Goal: Task Accomplishment & Management: Manage account settings

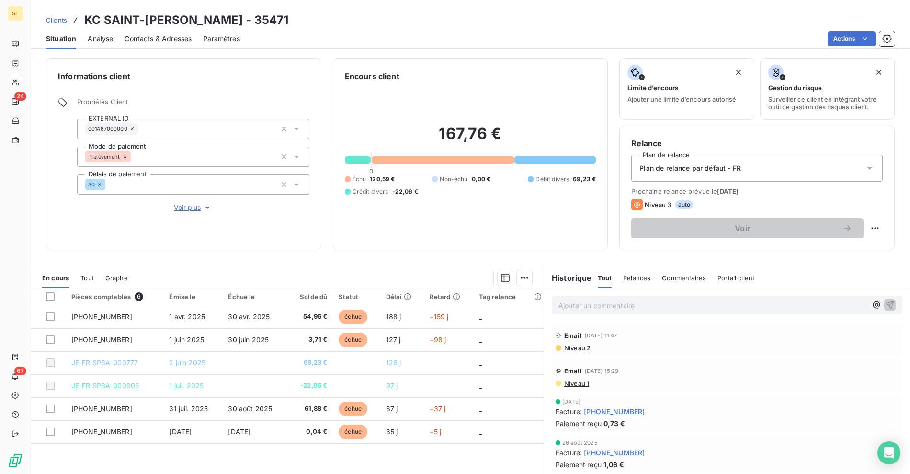
click at [372, 44] on div "Actions" at bounding box center [573, 38] width 643 height 15
drag, startPoint x: 522, startPoint y: 49, endPoint x: 504, endPoint y: 46, distance: 18.0
click at [517, 49] on div "Clients KC SAINT-[PERSON_NAME] - 35471 Situation Analyse Contacts & Adresses Pa…" at bounding box center [471, 237] width 880 height 474
click at [54, 17] on span "Clients" at bounding box center [56, 20] width 21 height 8
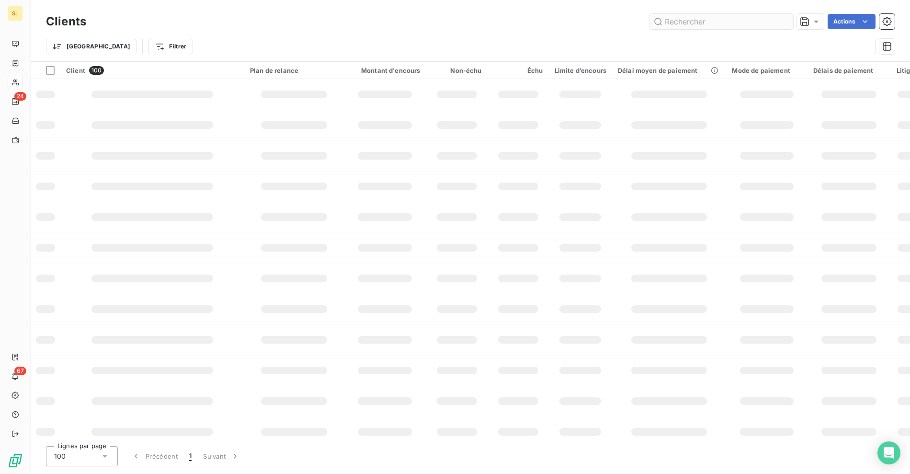
click at [686, 21] on input "text" at bounding box center [722, 21] width 144 height 15
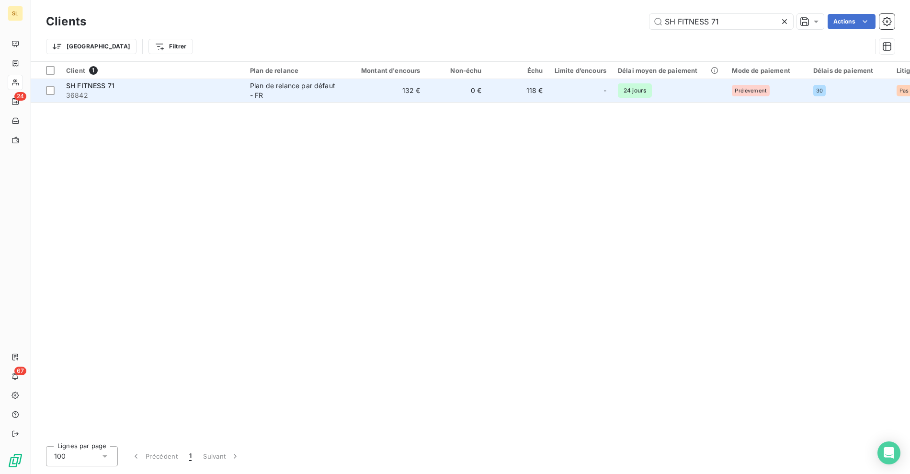
type input "SH FITNESS 71"
click at [197, 101] on td "SH FITNESS 71 36842" at bounding box center [152, 90] width 184 height 23
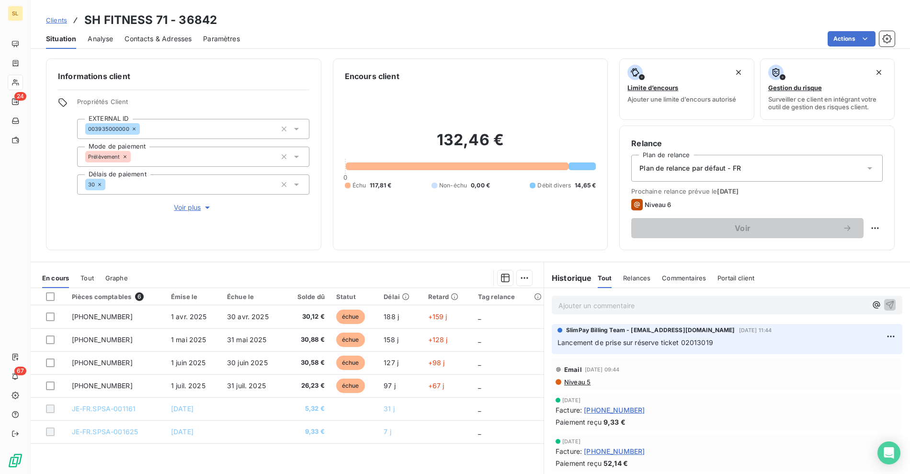
click at [200, 210] on span "Voir plus" at bounding box center [193, 208] width 38 height 10
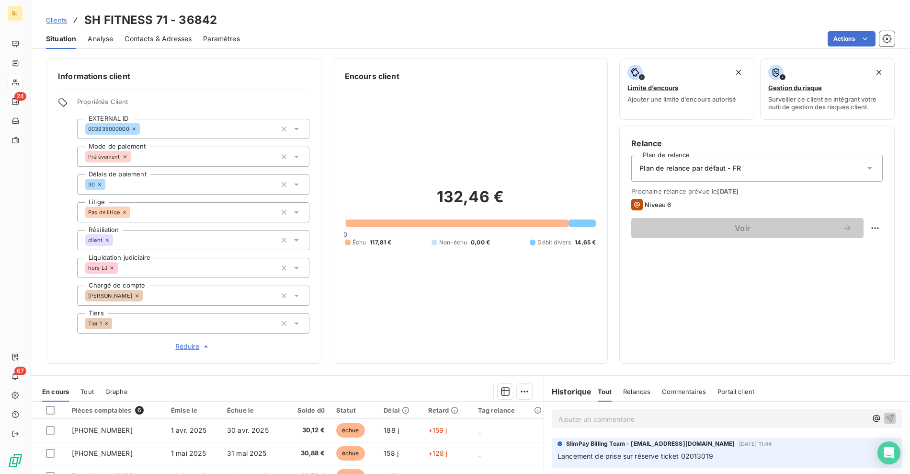
click at [104, 235] on div "client" at bounding box center [99, 239] width 28 height 11
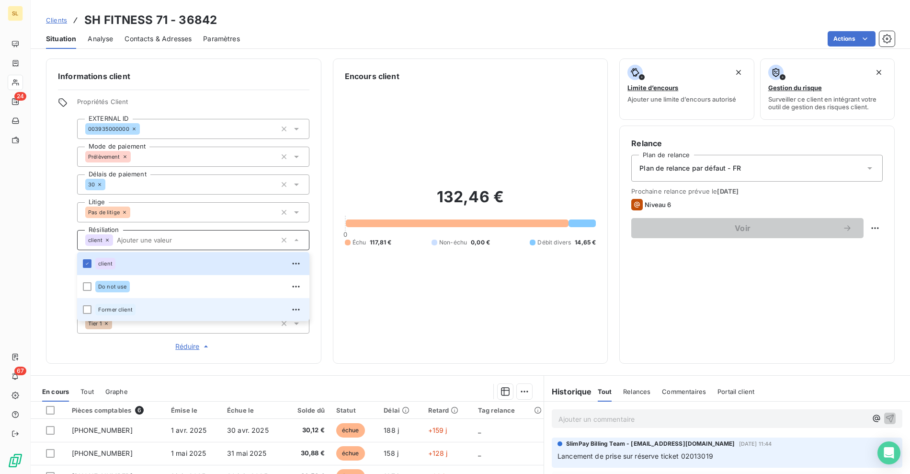
click at [115, 308] on span "Former client" at bounding box center [115, 310] width 34 height 6
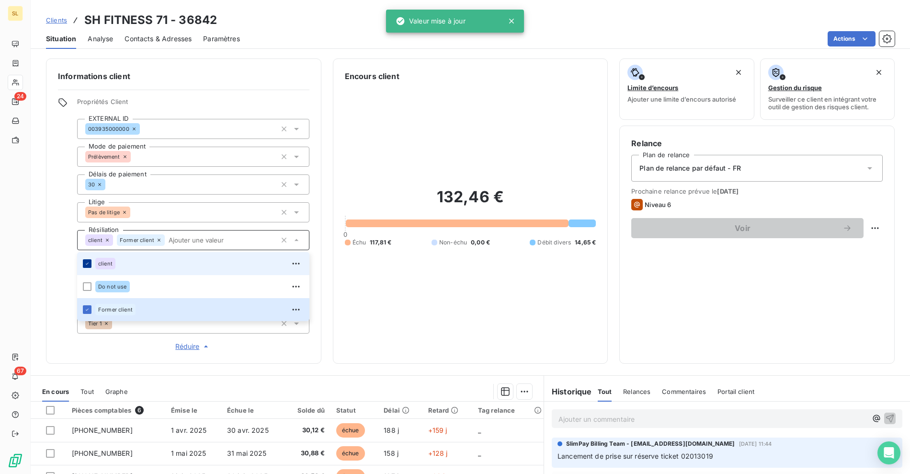
click at [88, 263] on icon at bounding box center [87, 264] width 3 height 2
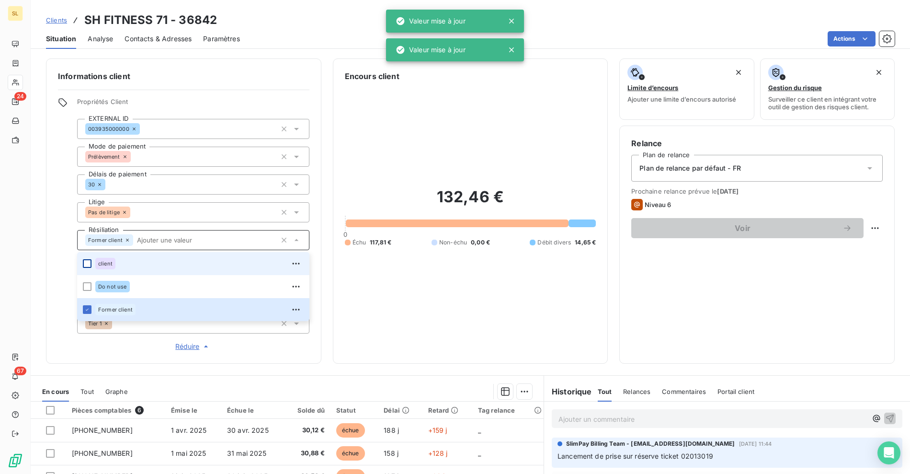
drag, startPoint x: 44, startPoint y: 259, endPoint x: 53, endPoint y: 258, distance: 8.7
click at [44, 258] on div "Informations client Propriétés Client EXTERNAL ID 003935000000 Mode de paiement…" at bounding box center [471, 210] width 880 height 305
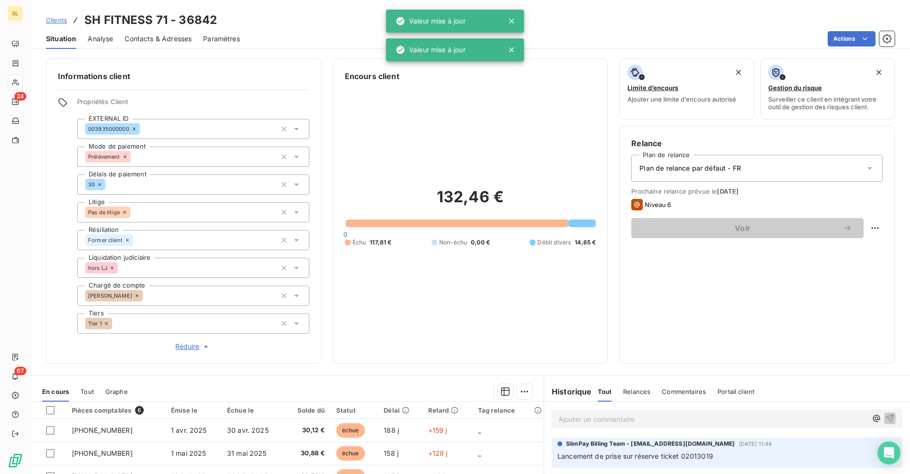
click at [111, 266] on icon at bounding box center [112, 268] width 6 height 6
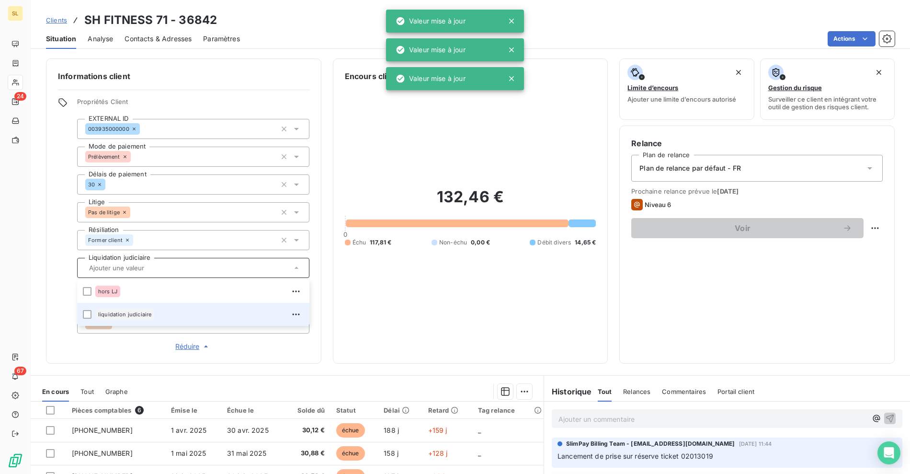
click at [111, 312] on span "liquidation judiciaire" at bounding box center [124, 314] width 53 height 6
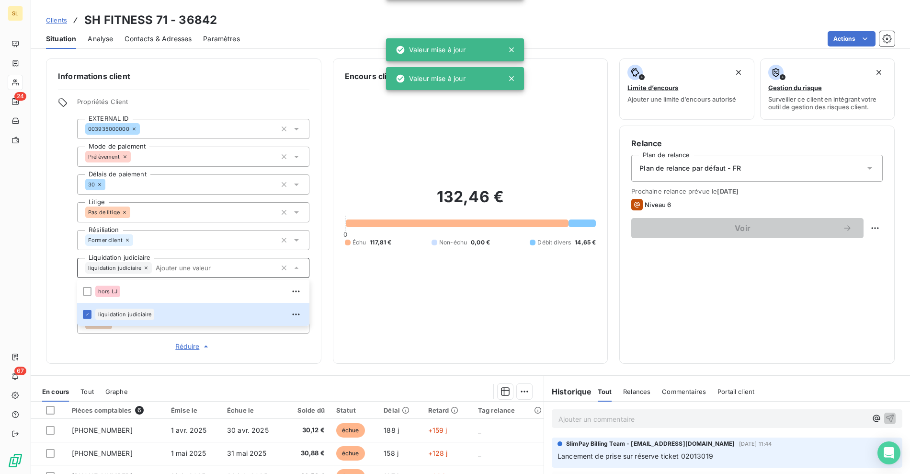
click at [37, 278] on div "Informations client Propriétés Client EXTERNAL ID 003935000000 Mode de paiement…" at bounding box center [471, 210] width 880 height 305
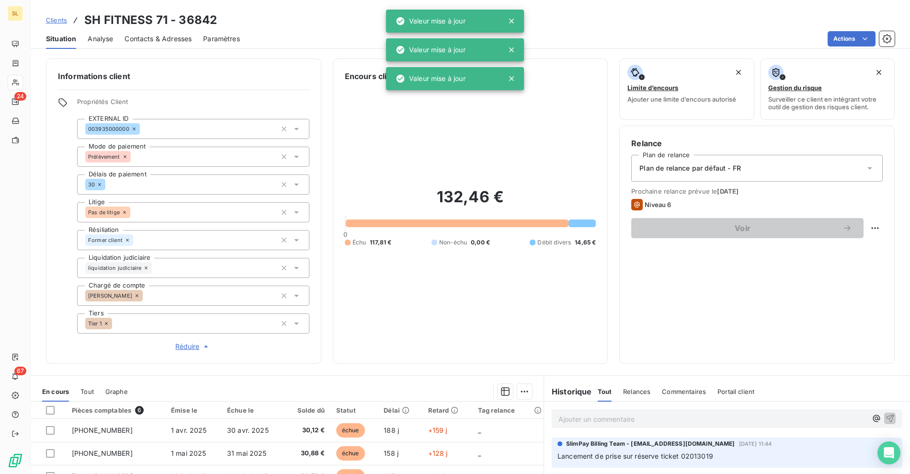
click at [701, 322] on div "Relance Plan de relance Plan de relance par défaut - FR Prochaine relance prévu…" at bounding box center [757, 245] width 252 height 214
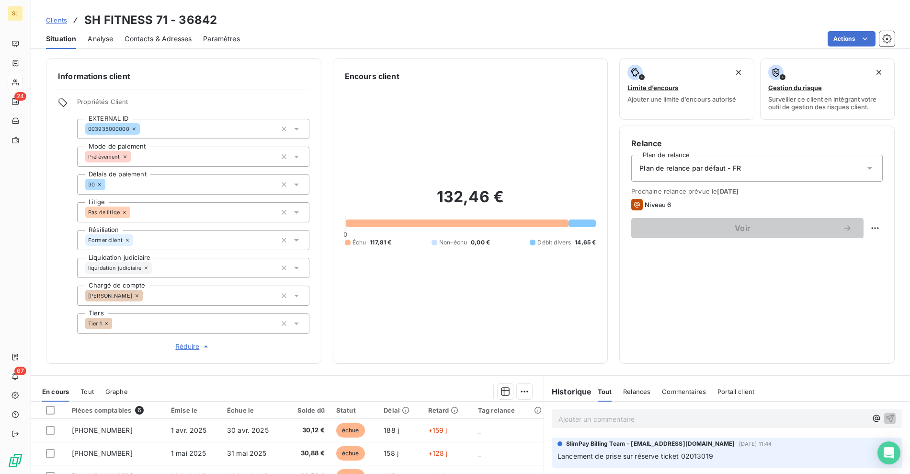
click at [88, 22] on h3 "SH FITNESS 71 - 36842" at bounding box center [150, 19] width 133 height 17
click at [165, 18] on h3 "SH FITNESS 71 - 36842" at bounding box center [150, 19] width 133 height 17
click at [162, 20] on h3 "SH FITNESS 71 - 36842" at bounding box center [150, 19] width 133 height 17
copy h3 "SH FITNESS 71"
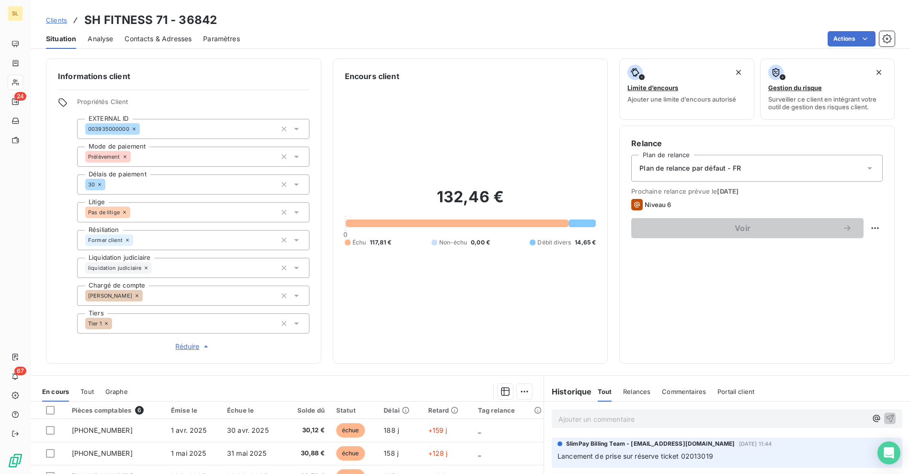
click at [462, 29] on div "Situation Analyse Contacts & Adresses Paramètres Actions" at bounding box center [471, 39] width 880 height 20
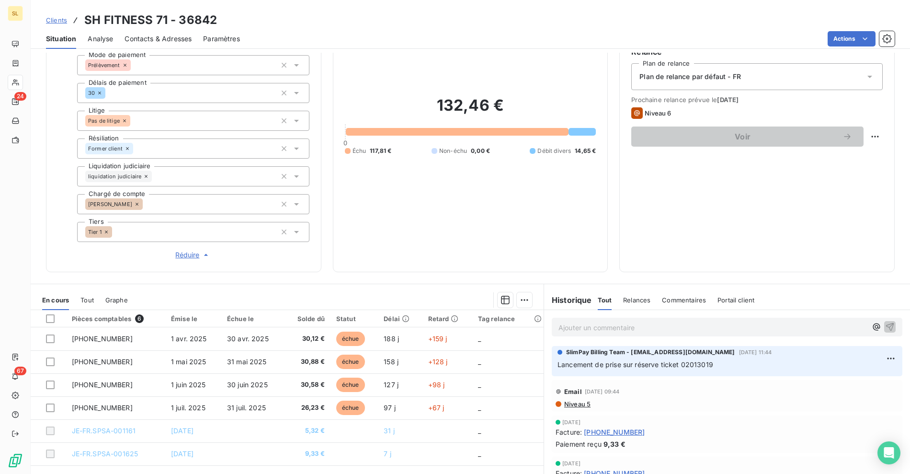
scroll to position [140, 0]
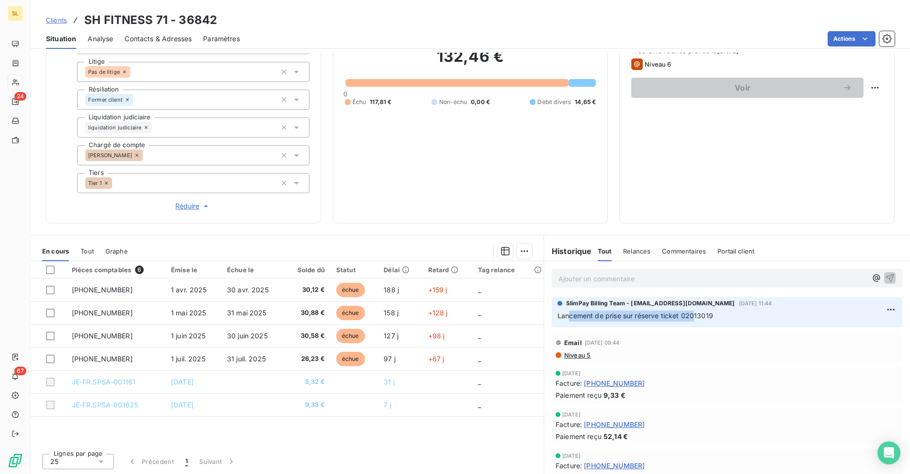
drag, startPoint x: 617, startPoint y: 321, endPoint x: 689, endPoint y: 319, distance: 72.4
click at [688, 319] on span "Lancement de prise sur réserve ticket 02013019" at bounding box center [636, 315] width 156 height 8
click at [708, 314] on p "Lancement de prise sur réserve ticket 02013019" at bounding box center [727, 315] width 339 height 11
drag, startPoint x: 715, startPoint y: 316, endPoint x: 568, endPoint y: 312, distance: 147.1
click at [564, 315] on p "Lancement de prise sur réserve ticket 02013019" at bounding box center [727, 315] width 339 height 11
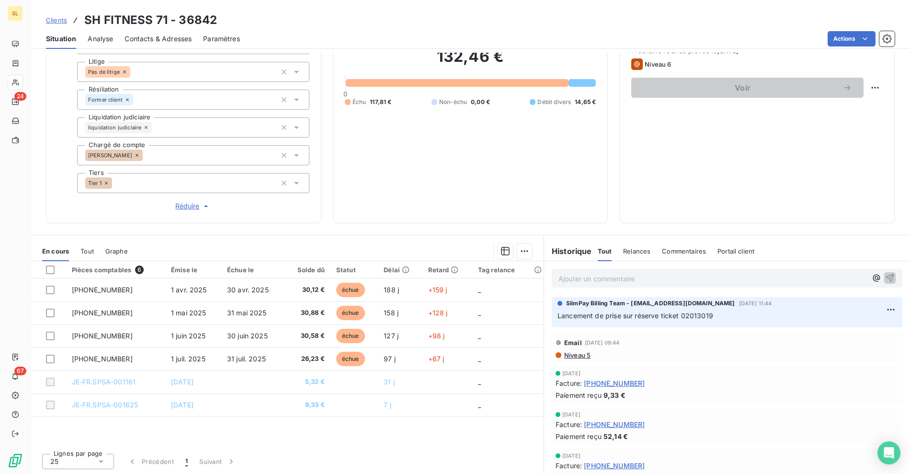
click at [588, 275] on p "Ajouter un commentaire ﻿" at bounding box center [713, 279] width 309 height 12
